Goal: Navigation & Orientation: Find specific page/section

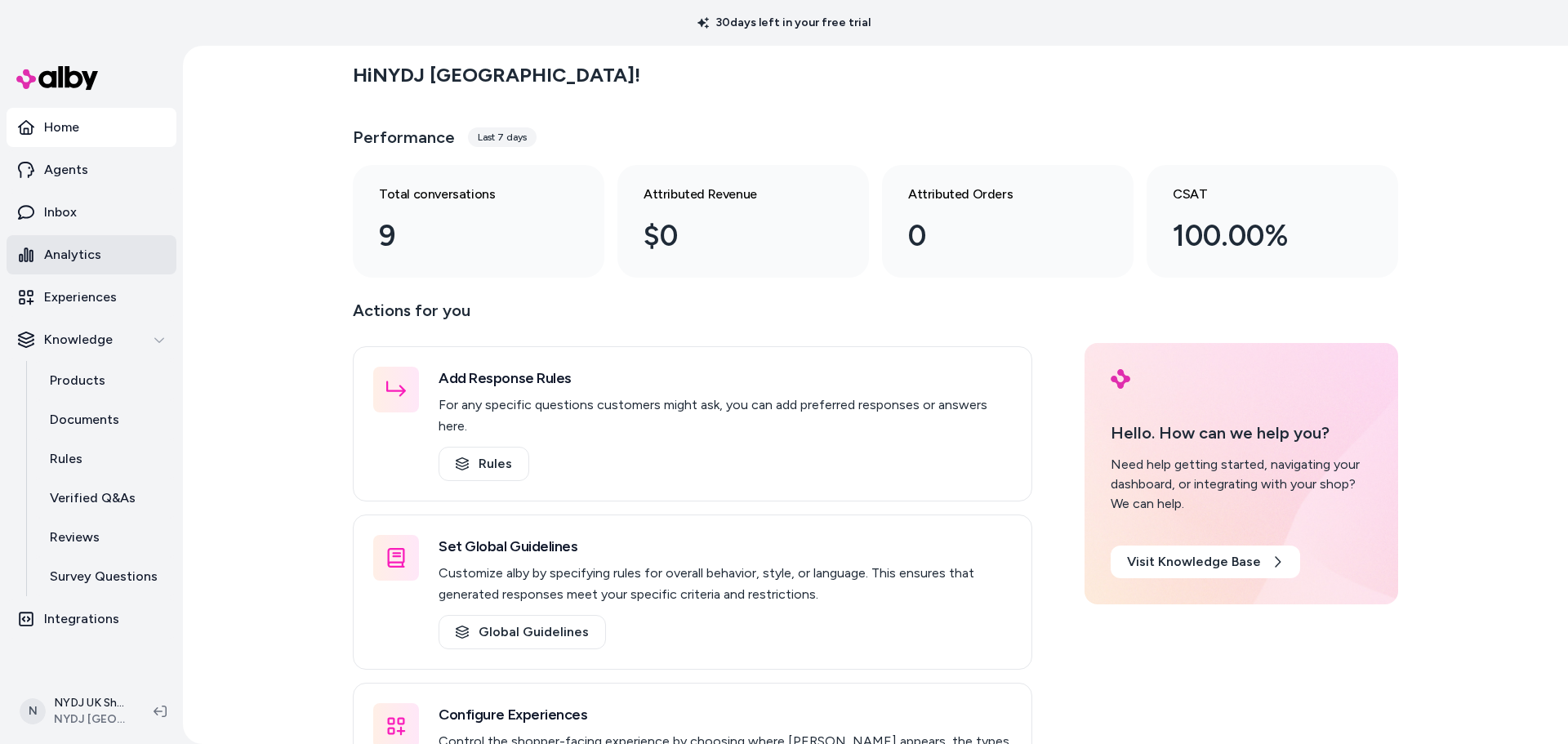
click at [81, 252] on p "Analytics" at bounding box center [72, 255] width 57 height 19
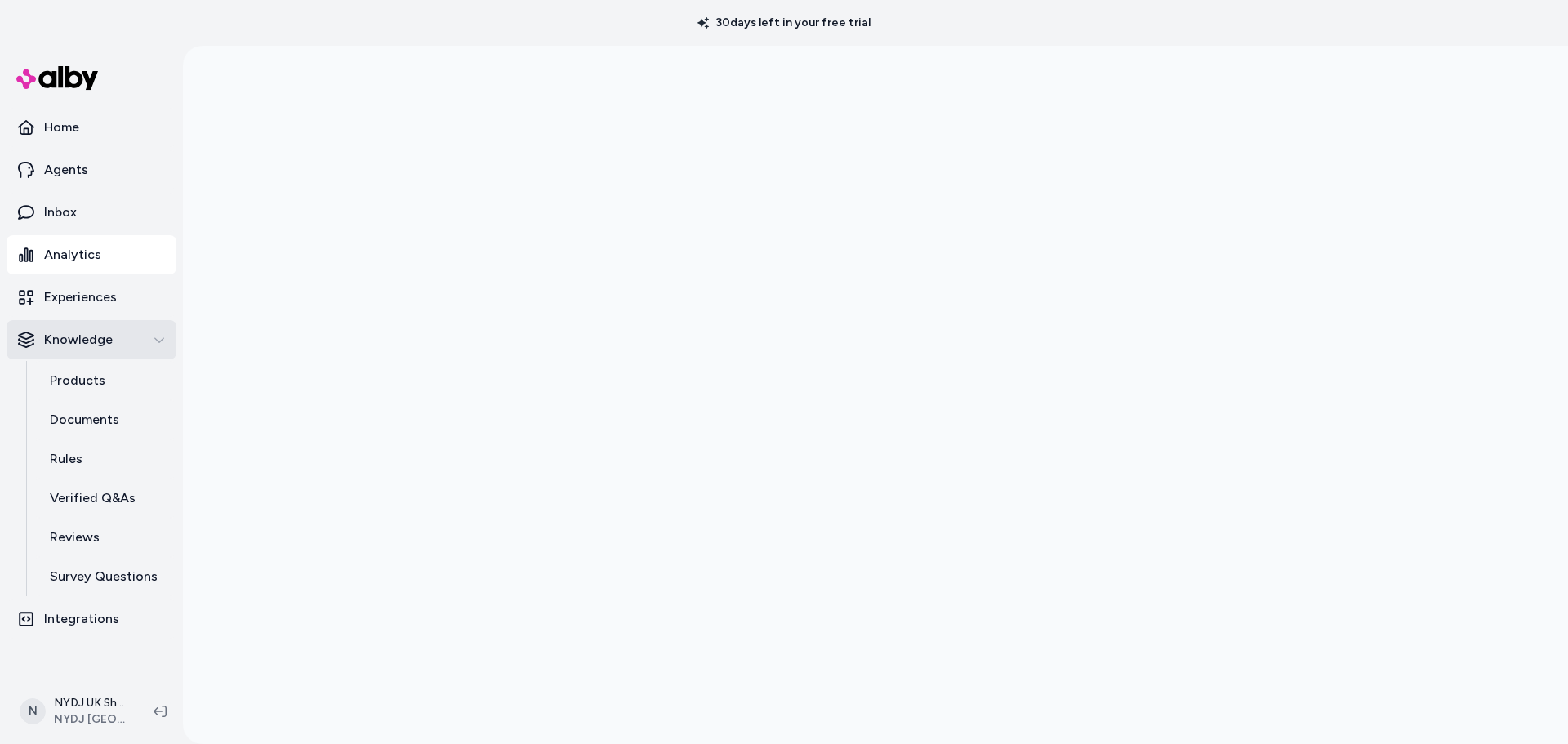
click at [151, 347] on div "Knowledge" at bounding box center [92, 340] width 147 height 19
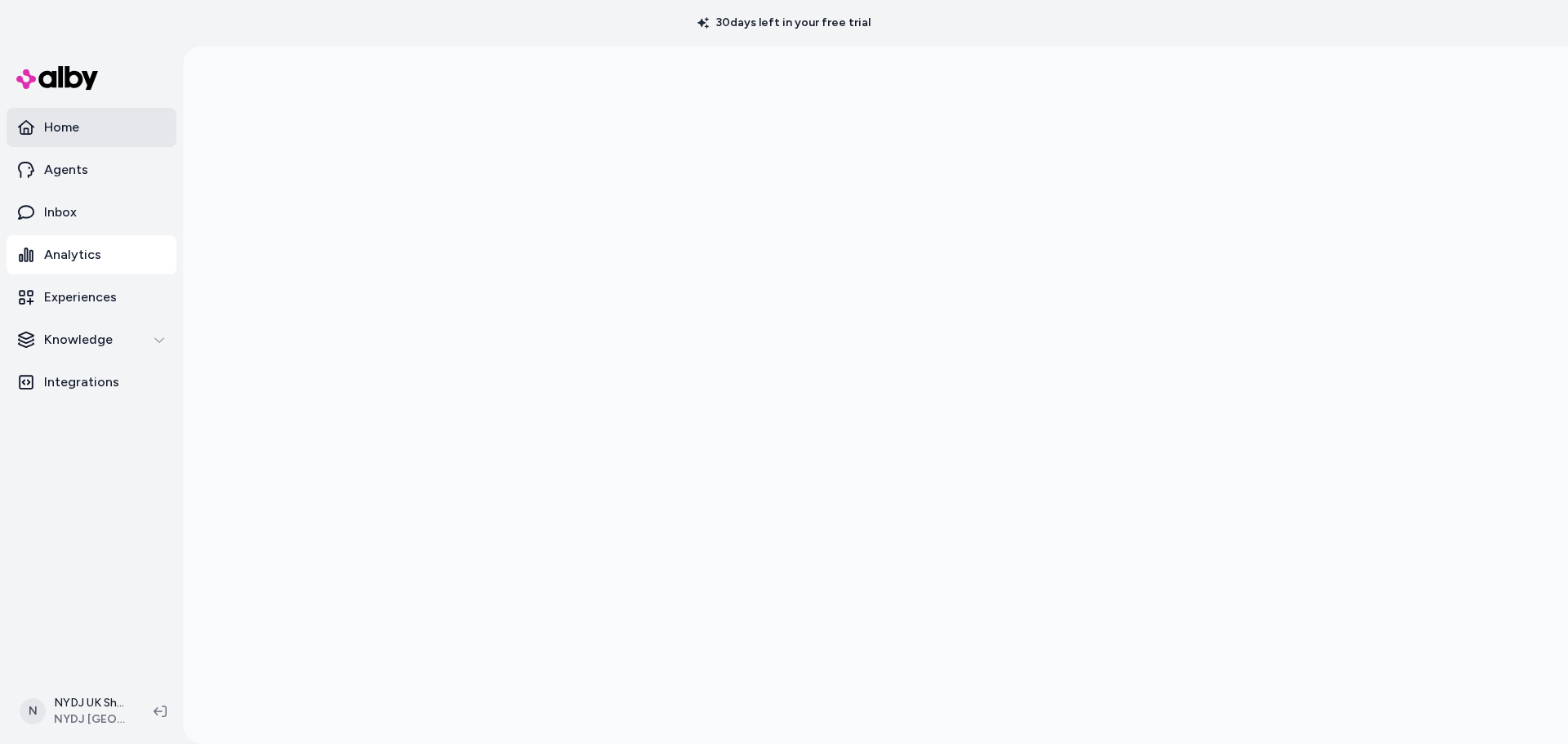
click at [85, 137] on link "Home" at bounding box center [91, 127] width 170 height 39
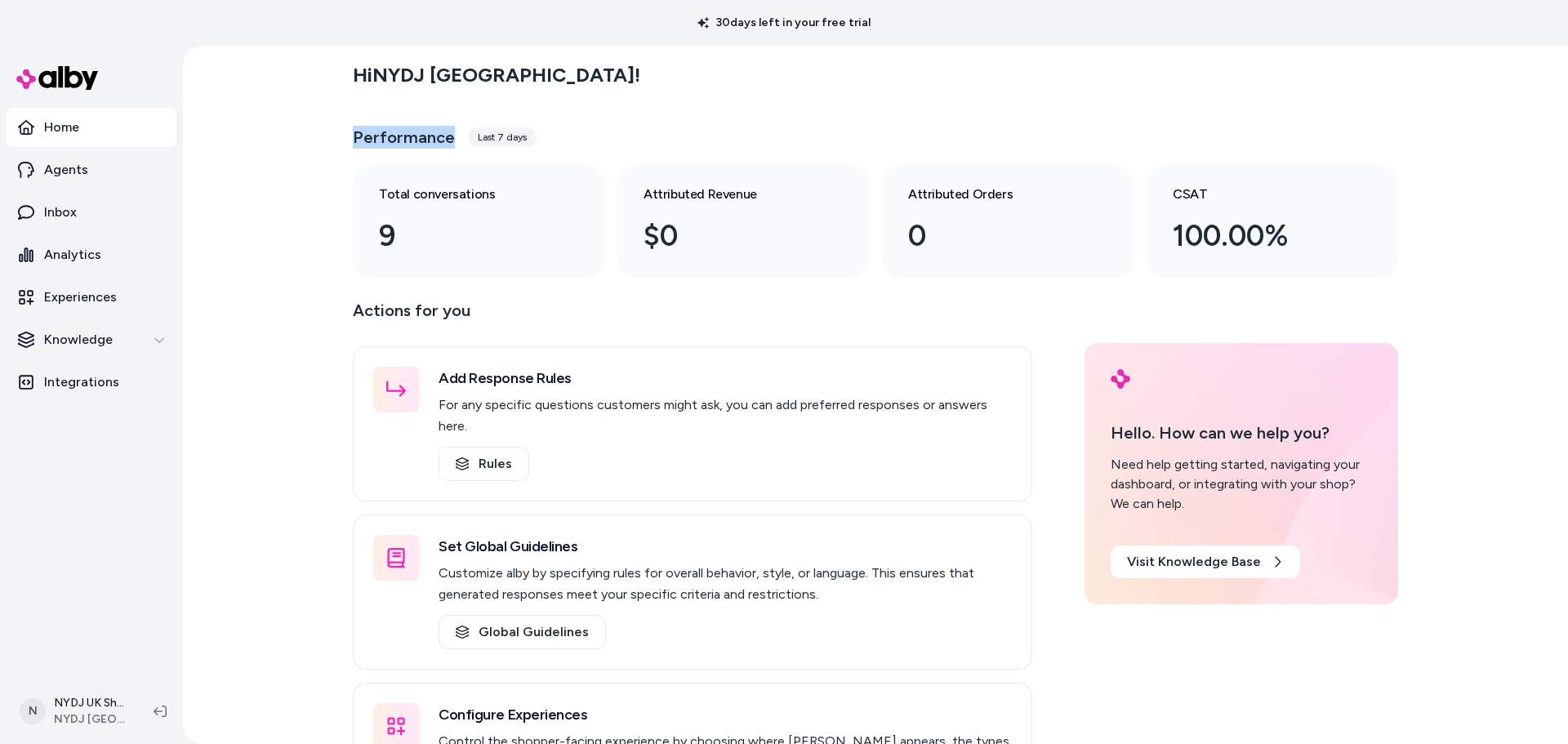
click at [450, 142] on div "Hi NYDJ [GEOGRAPHIC_DATA] ! Performance Last 7 days Total conversations 9 Attri…" at bounding box center [875, 395] width 1385 height 698
click at [450, 143] on div "Performance Last 7 days" at bounding box center [875, 137] width 1045 height 39
drag, startPoint x: 614, startPoint y: 140, endPoint x: 329, endPoint y: 88, distance: 289.7
click at [329, 88] on div "Hi NYDJ [GEOGRAPHIC_DATA] ! Performance Last 7 days Total conversations 9 Attri…" at bounding box center [875, 395] width 1385 height 698
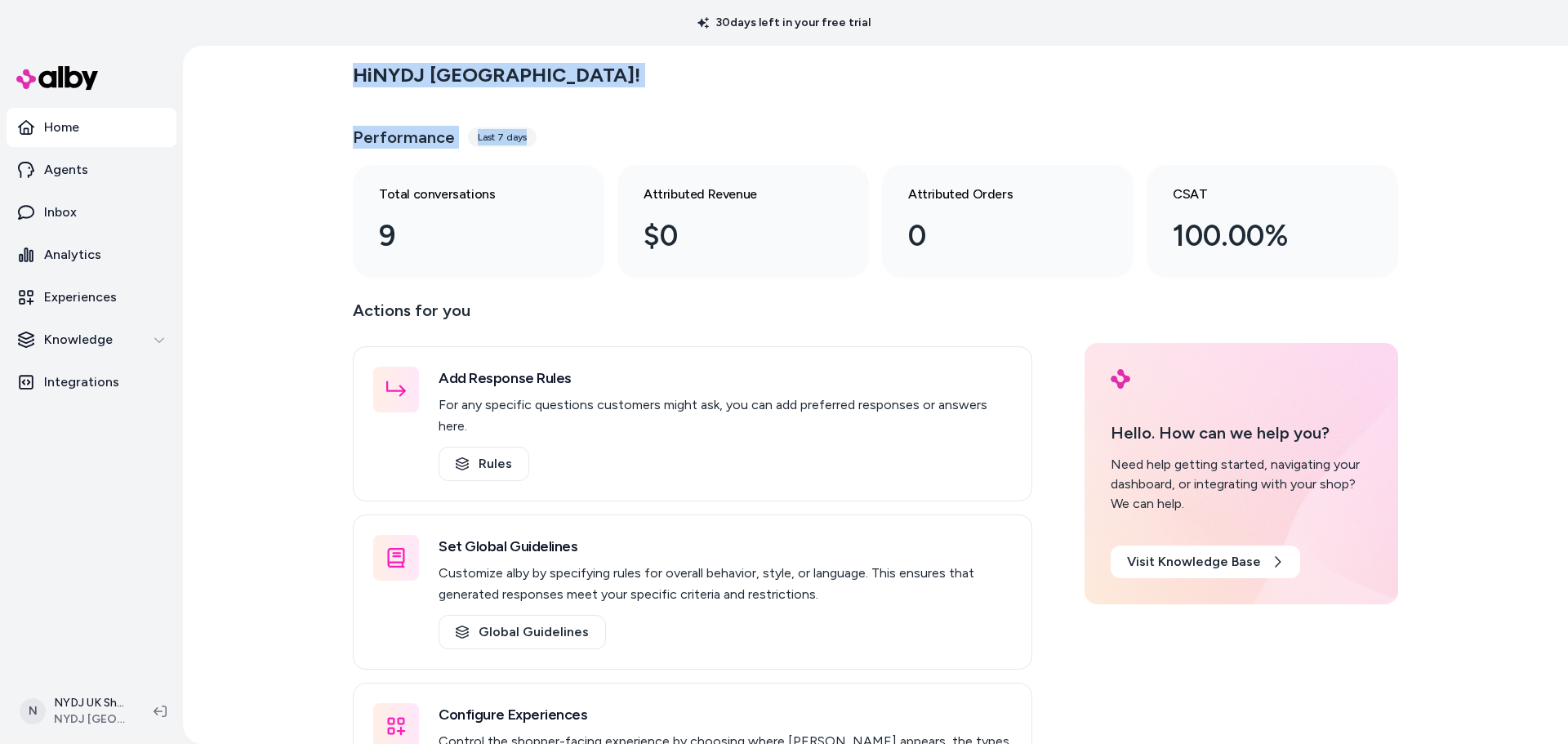
drag, startPoint x: 329, startPoint y: 84, endPoint x: 587, endPoint y: 152, distance: 266.8
click at [587, 152] on div "Hi NYDJ [GEOGRAPHIC_DATA] ! Performance Last 7 days Total conversations 9 Attri…" at bounding box center [875, 395] width 1385 height 698
click at [589, 152] on div "Performance Last 7 days" at bounding box center [875, 137] width 1045 height 39
